Goal: Find specific page/section: Find specific page/section

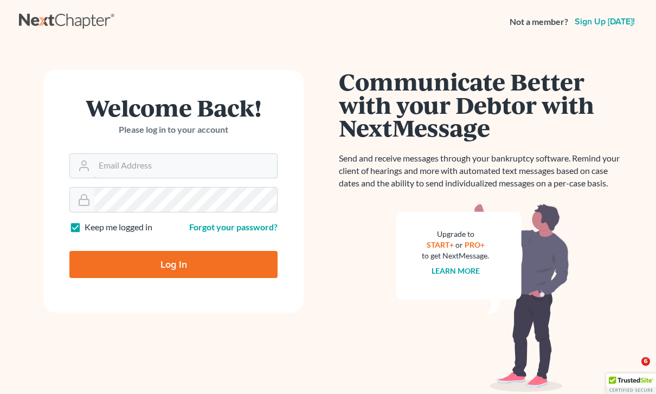
type input "adrienneh@ohattorneys.com"
click at [174, 264] on input "Log In" at bounding box center [173, 264] width 208 height 27
type input "Thinking..."
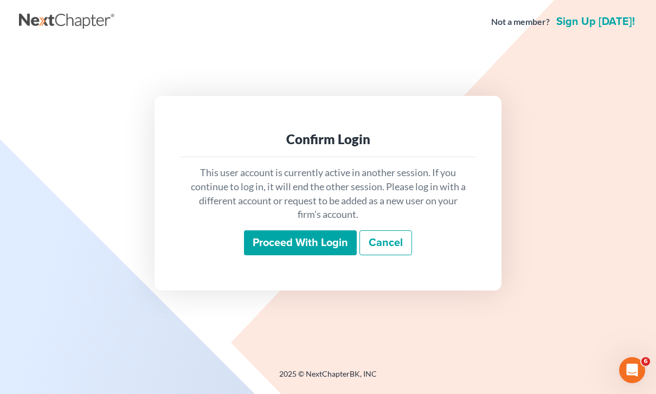
click at [301, 255] on input "Proceed with login" at bounding box center [300, 242] width 113 height 25
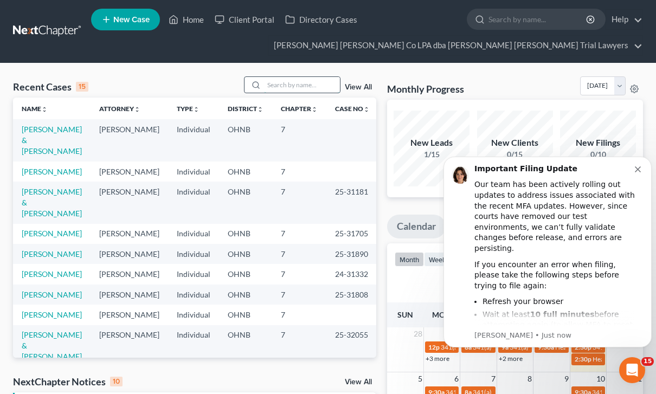
click at [294, 87] on input "search" at bounding box center [302, 85] width 76 height 16
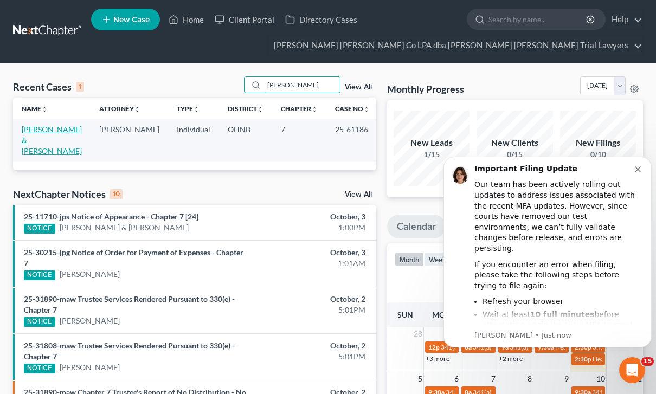
type input "Beloat"
click at [41, 138] on link "Beloat, Jared & Kristina" at bounding box center [52, 140] width 60 height 31
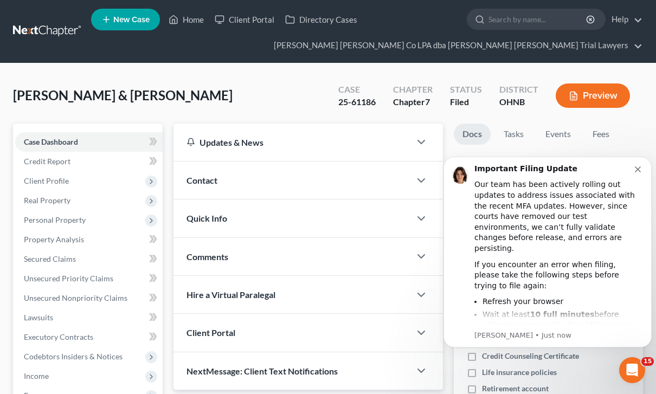
click at [641, 171] on button "Dismiss notification" at bounding box center [639, 168] width 9 height 9
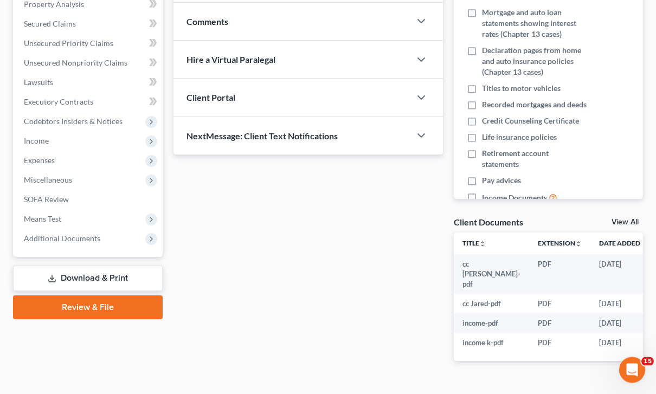
scroll to position [261, 0]
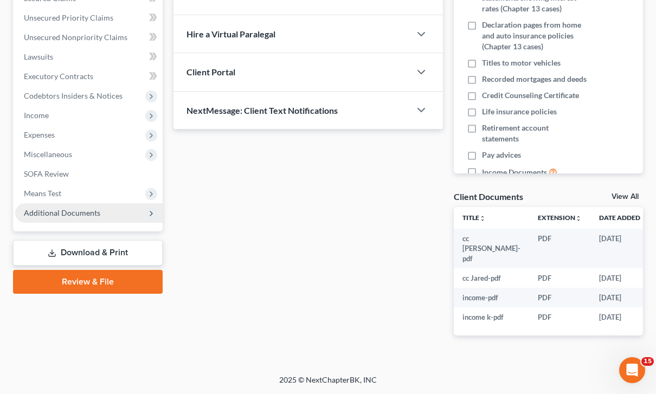
click at [98, 215] on span "Additional Documents" at bounding box center [62, 212] width 76 height 9
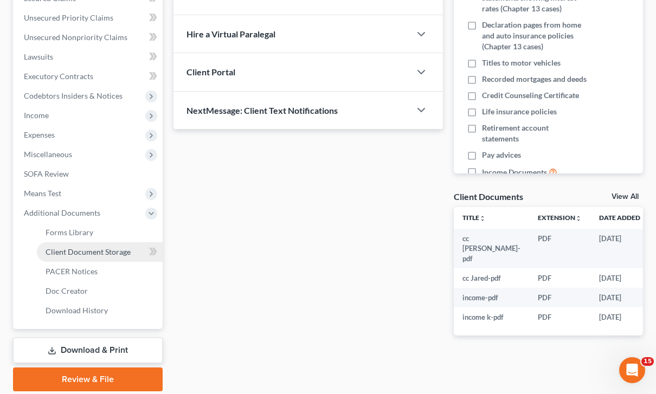
click at [113, 259] on link "Client Document Storage" at bounding box center [100, 252] width 126 height 20
select select "20"
select select "5"
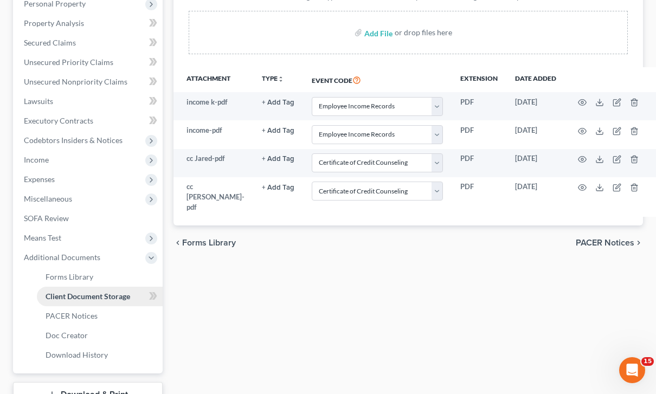
scroll to position [217, 0]
click at [614, 238] on span "PACER Notices" at bounding box center [605, 242] width 59 height 9
